Goal: Task Accomplishment & Management: Manage account settings

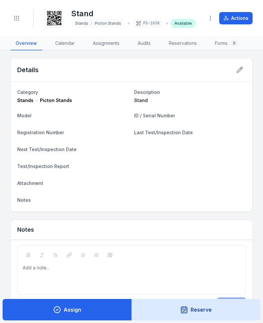
click at [16, 29] on header "Toggle Navigation Stand Stands Picton Stands PS-1038 Available Actions" at bounding box center [131, 18] width 263 height 37
click at [21, 22] on button "Toggle Navigation" at bounding box center [16, 18] width 12 height 12
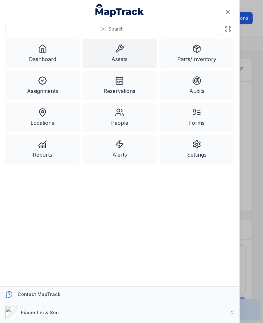
click at [122, 53] on icon at bounding box center [119, 48] width 9 height 9
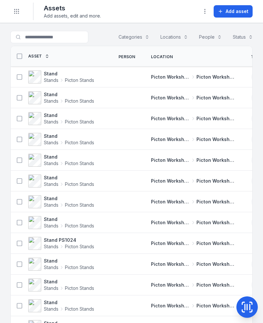
click at [238, 16] on button "Add asset" at bounding box center [233, 11] width 39 height 12
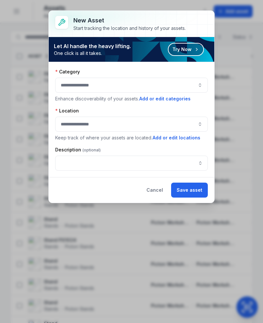
click at [196, 85] on button "button" at bounding box center [131, 85] width 153 height 15
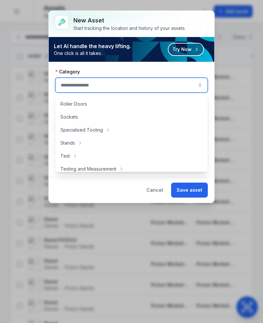
scroll to position [298, 0]
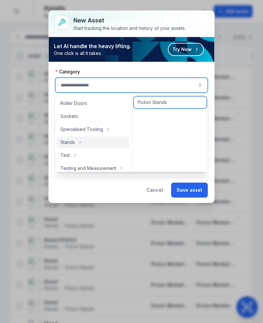
click at [174, 104] on div "Picton Stands" at bounding box center [170, 102] width 73 height 12
type input "**********"
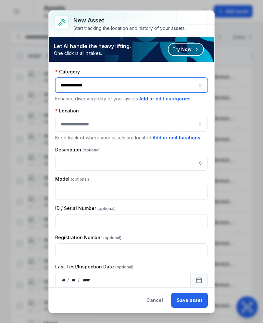
click at [139, 128] on button "button" at bounding box center [131, 124] width 153 height 15
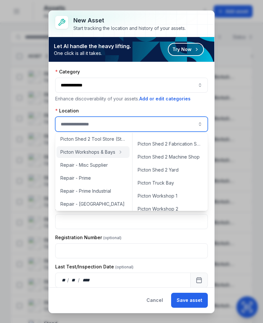
scroll to position [262, 0]
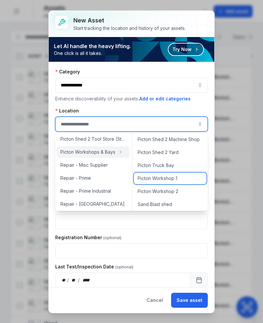
click at [175, 180] on span "Picton Workshop 1" at bounding box center [158, 178] width 40 height 6
type input "**********"
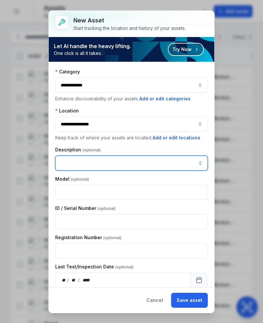
click at [122, 162] on input "asset-add:description-label" at bounding box center [131, 163] width 153 height 15
click at [84, 167] on input "asset-add:description-label" at bounding box center [131, 163] width 153 height 15
paste input "*****"
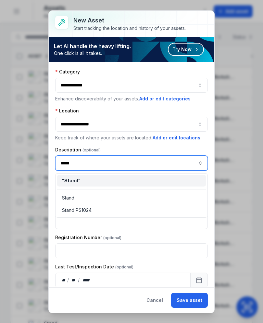
click at [175, 182] on div "" Stand "" at bounding box center [131, 180] width 139 height 6
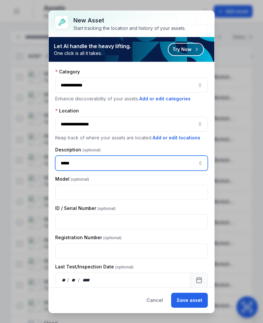
type input "*****"
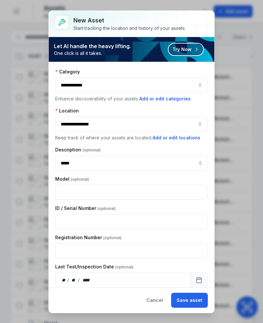
click at [196, 302] on button "Save asset" at bounding box center [189, 300] width 37 height 15
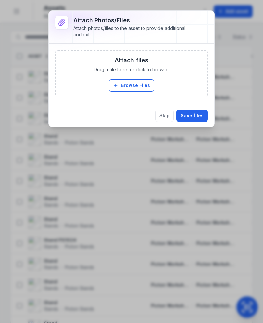
click at [140, 88] on button "Browse Files" at bounding box center [131, 85] width 45 height 12
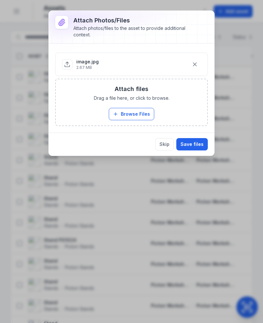
click at [200, 147] on button "Save files" at bounding box center [191, 144] width 31 height 12
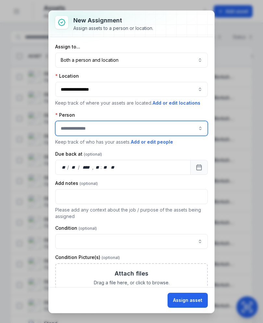
click at [195, 133] on button "button" at bounding box center [200, 128] width 15 height 15
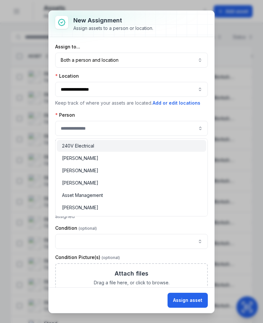
click at [200, 61] on button "Both a person and location ****" at bounding box center [131, 60] width 153 height 15
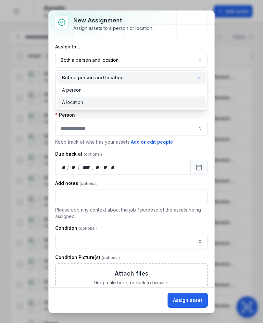
click at [182, 101] on div "A location" at bounding box center [131, 102] width 139 height 6
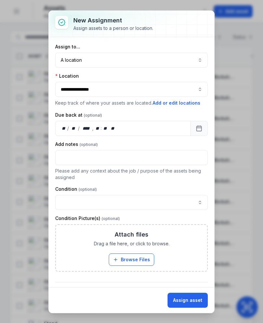
click at [191, 300] on button "Assign asset" at bounding box center [188, 300] width 40 height 15
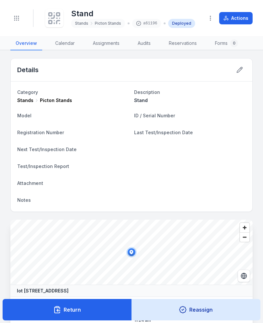
click at [58, 12] on icon at bounding box center [54, 18] width 14 height 14
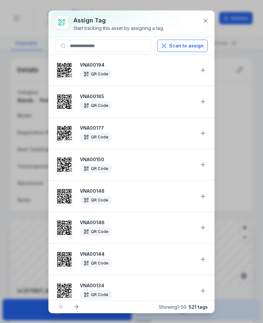
click at [177, 50] on button "Scan to assign" at bounding box center [182, 46] width 51 height 12
